Goal: Contribute content

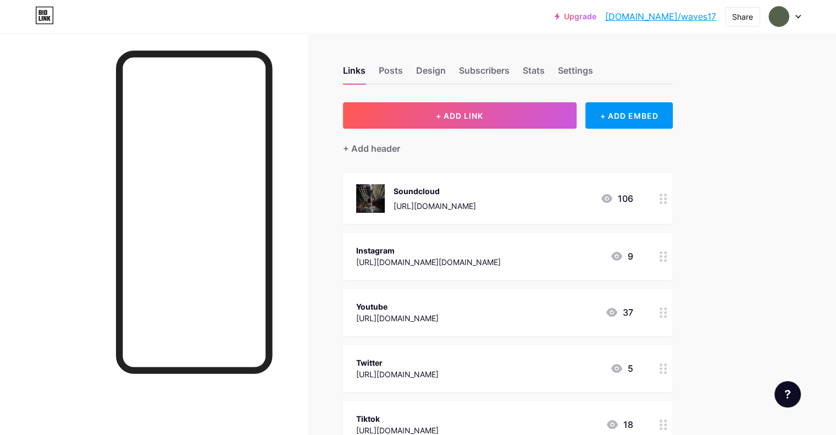
click at [476, 196] on div "Soundcloud [URL][DOMAIN_NAME]" at bounding box center [435, 198] width 82 height 29
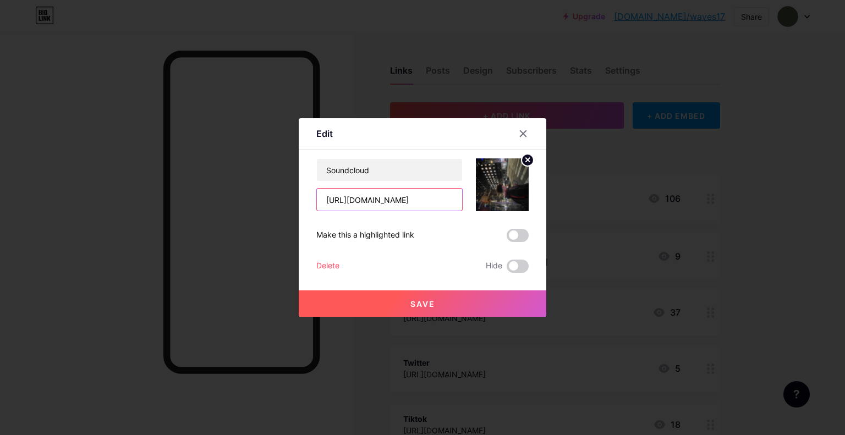
click at [417, 201] on input "[URL][DOMAIN_NAME]" at bounding box center [389, 200] width 145 height 22
paste input "[URL][DOMAIN_NAME]"
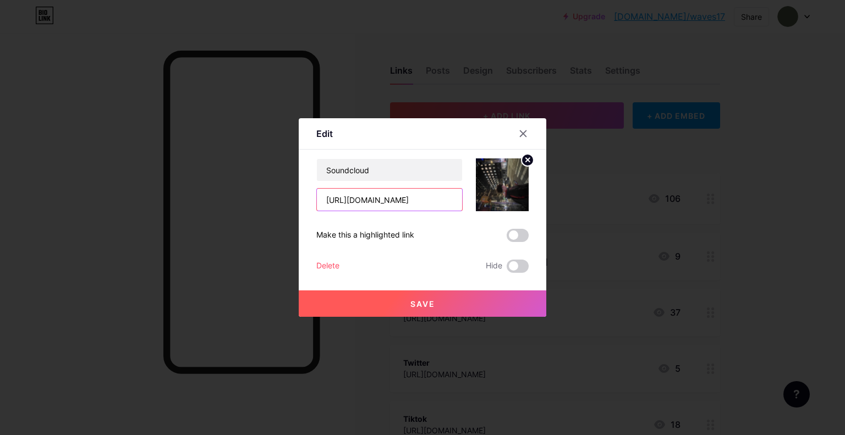
scroll to position [0, 125]
type input "[URL][DOMAIN_NAME]"
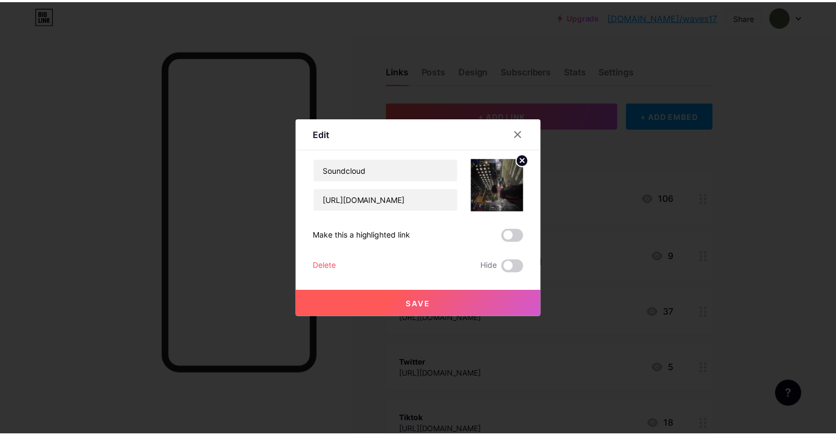
scroll to position [0, 0]
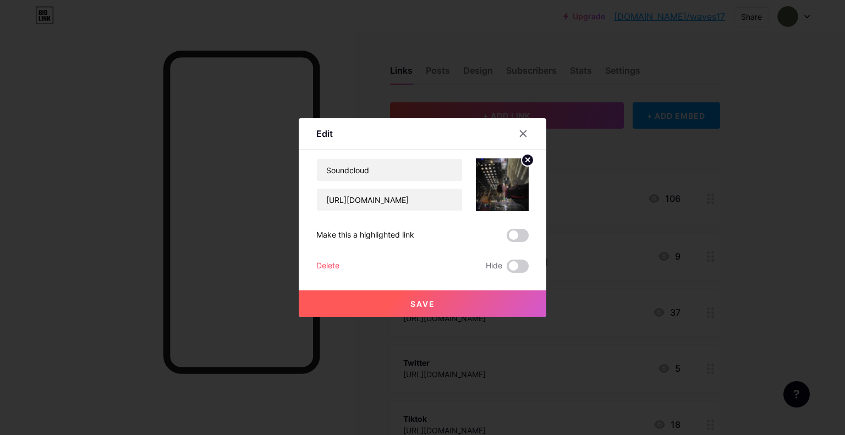
click at [526, 164] on circle at bounding box center [527, 160] width 12 height 12
click at [506, 180] on rect at bounding box center [500, 177] width 18 height 18
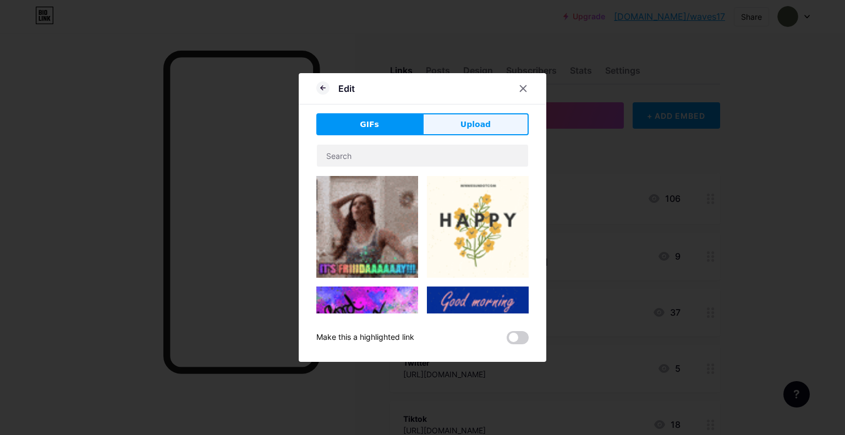
click at [478, 130] on span "Upload" at bounding box center [475, 125] width 30 height 12
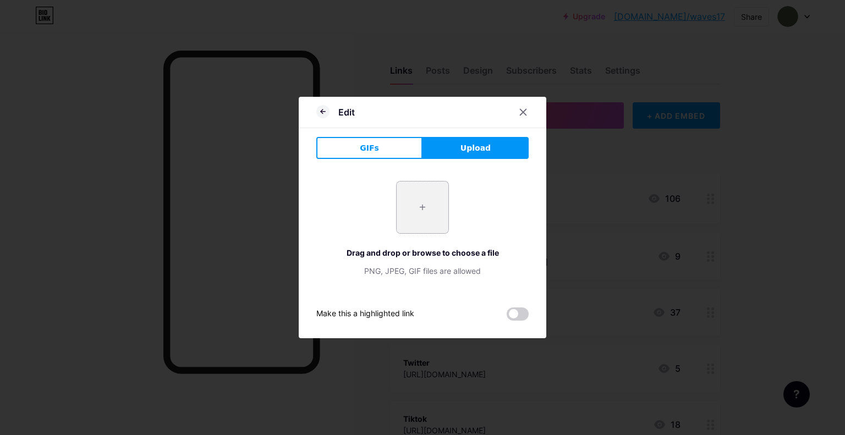
click at [418, 202] on input "file" at bounding box center [422, 207] width 52 height 52
type input "C:\fakepath\image0.jpeg"
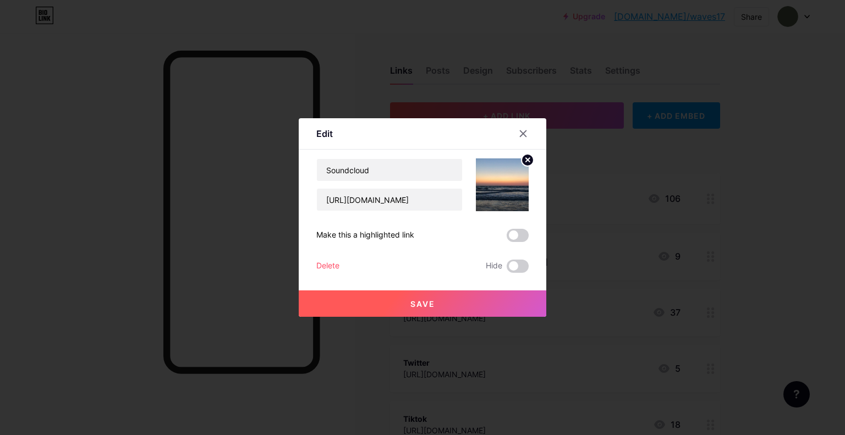
click at [448, 298] on button "Save" at bounding box center [422, 303] width 247 height 26
